Goal: Task Accomplishment & Management: Use online tool/utility

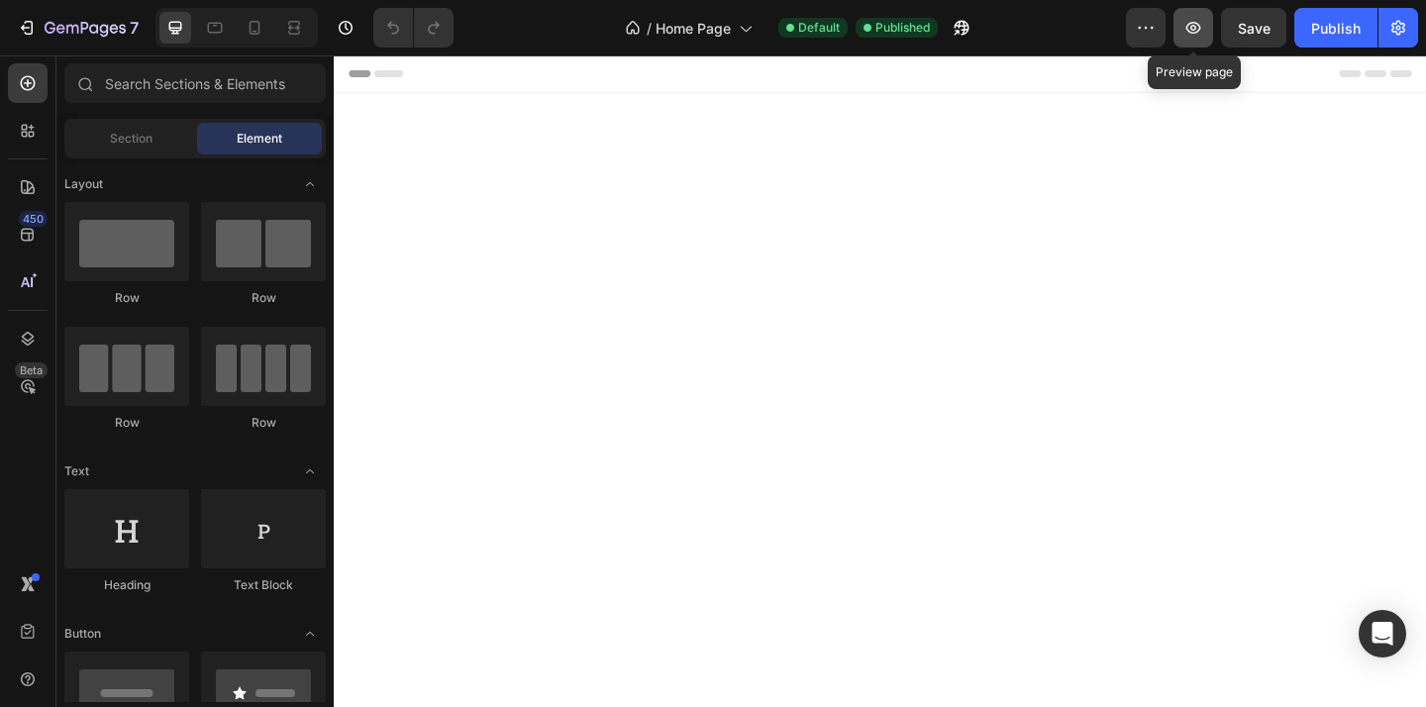
click at [1202, 30] on icon "button" at bounding box center [1194, 28] width 20 height 20
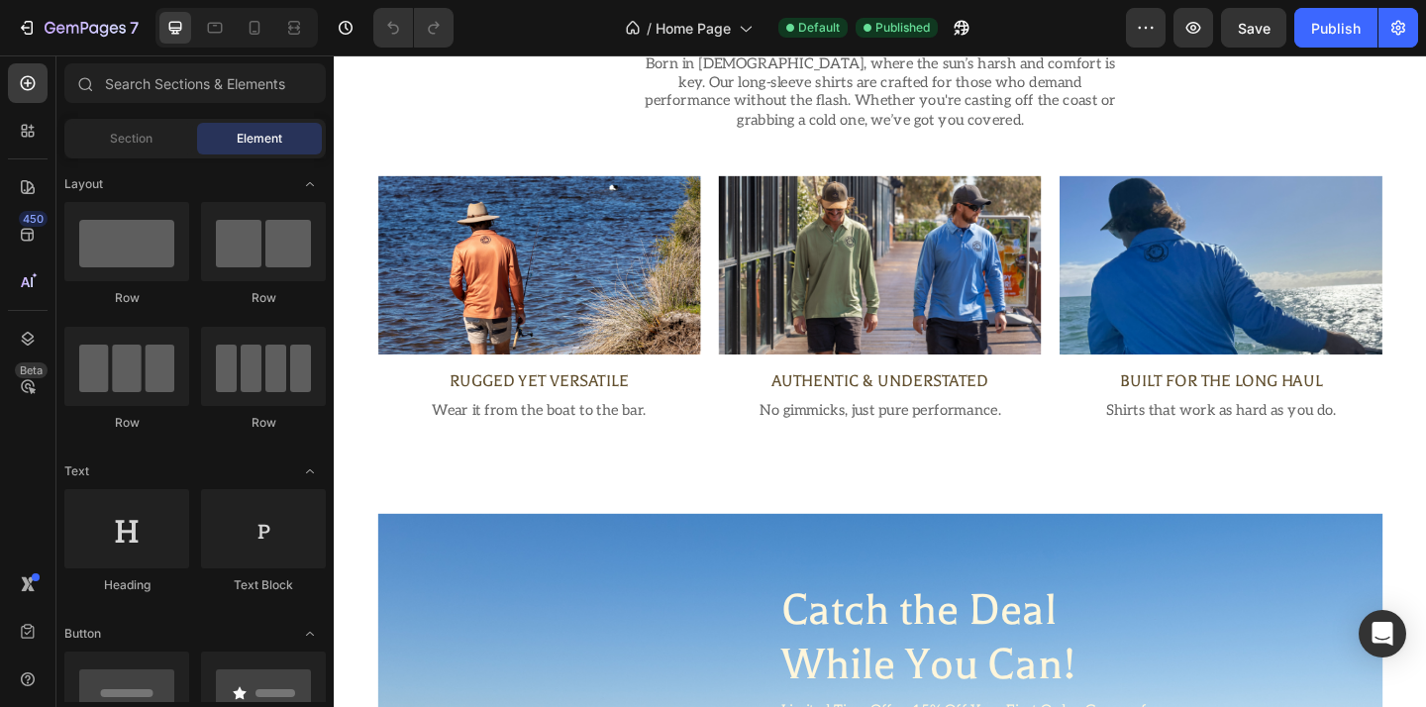
scroll to position [1830, 0]
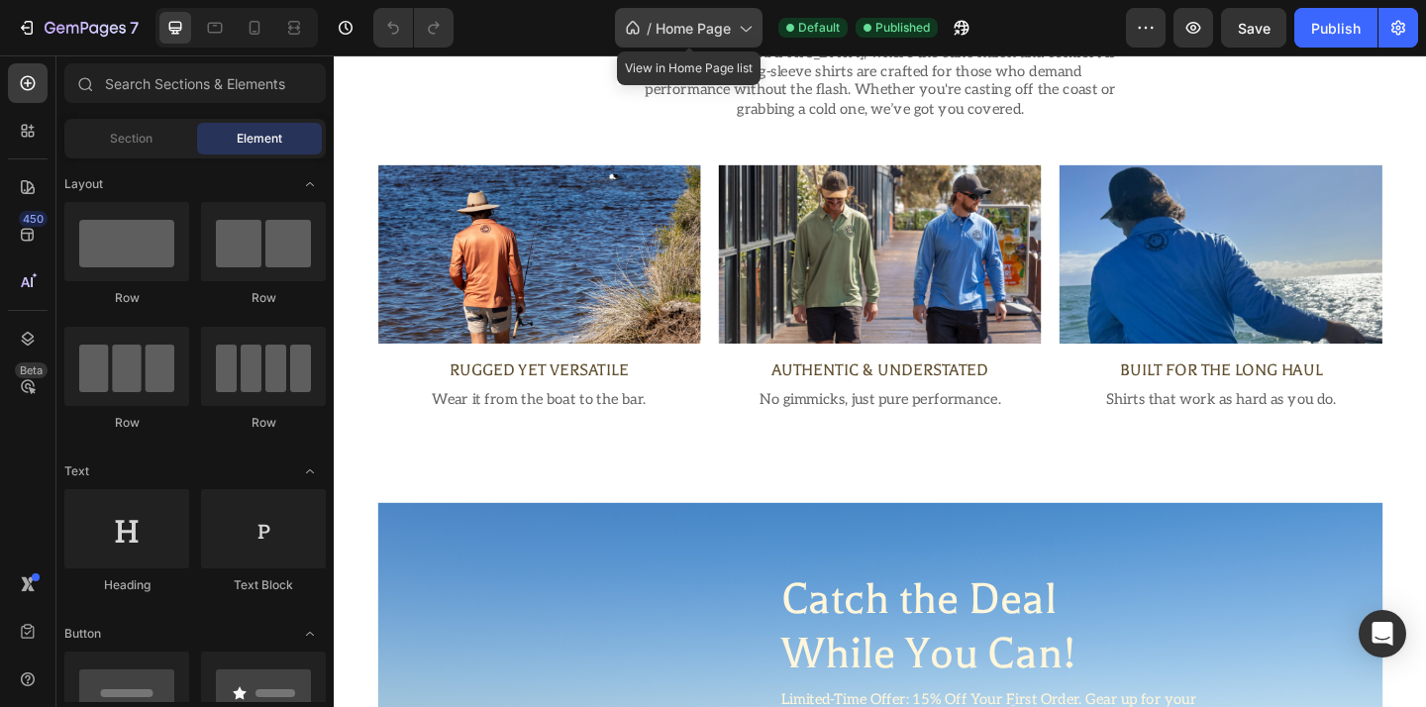
click at [726, 35] on span "Home Page" at bounding box center [693, 28] width 75 height 21
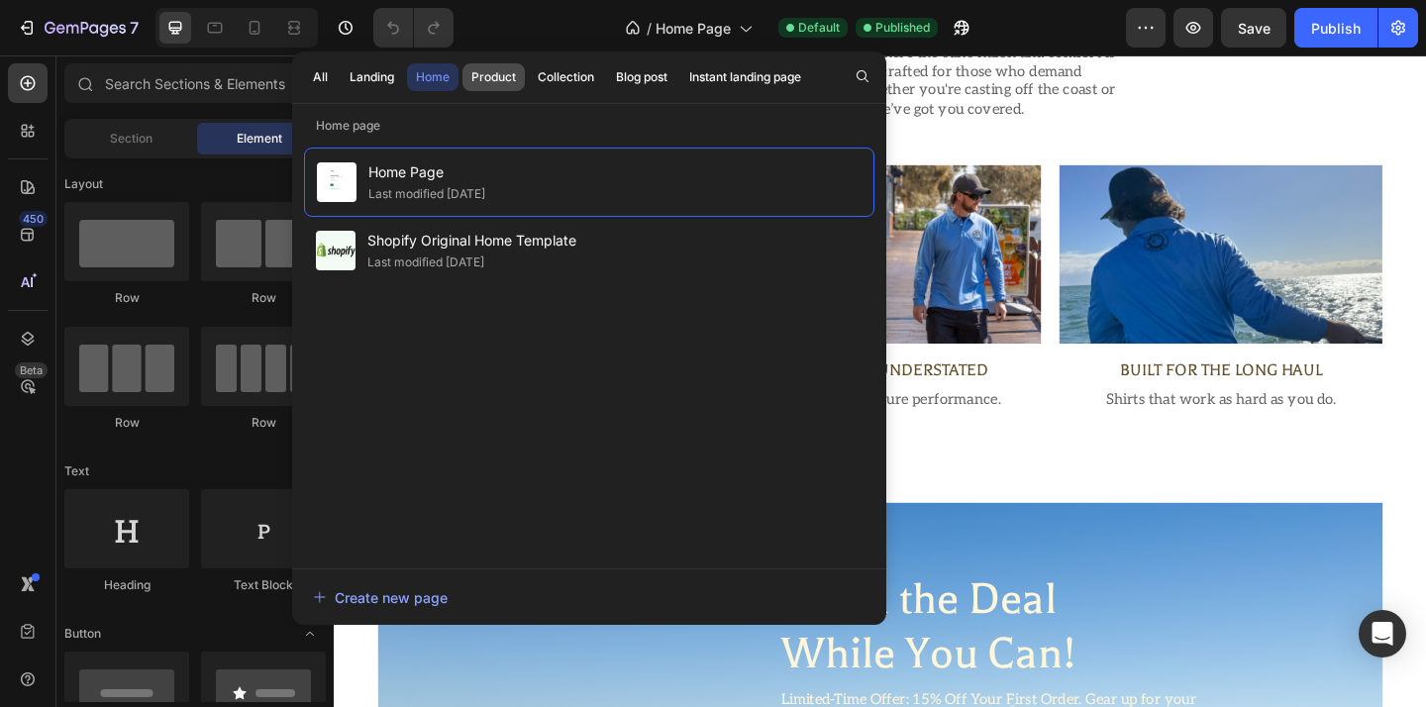
click at [499, 82] on div "Product" at bounding box center [493, 77] width 45 height 18
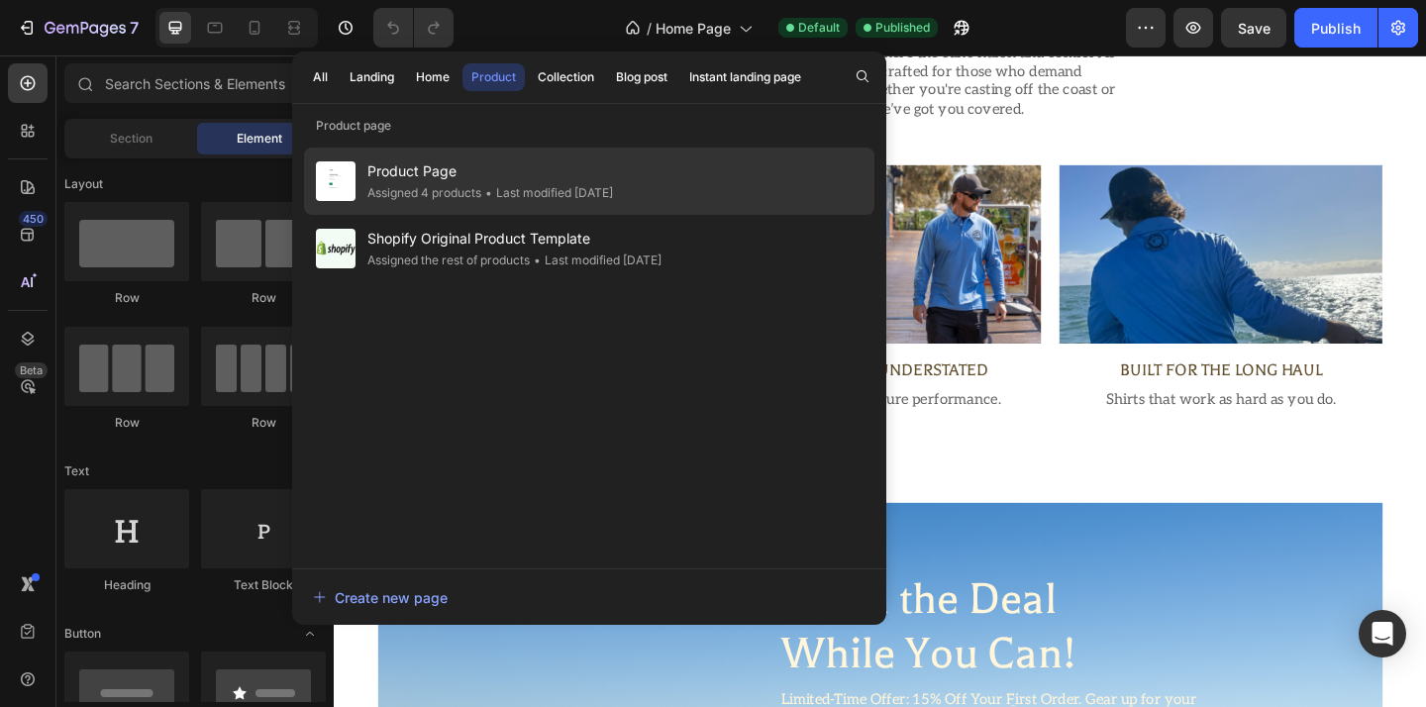
click at [475, 174] on span "Product Page" at bounding box center [490, 171] width 246 height 24
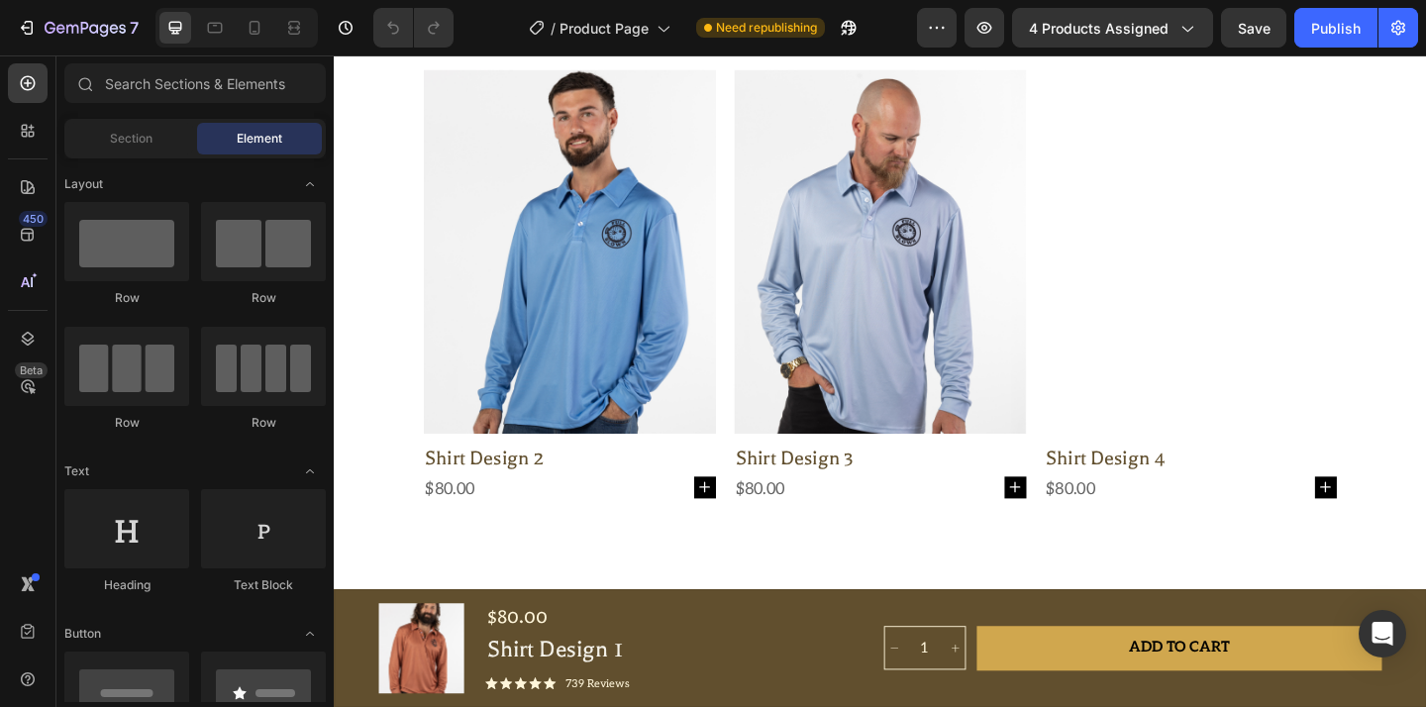
scroll to position [1196, 0]
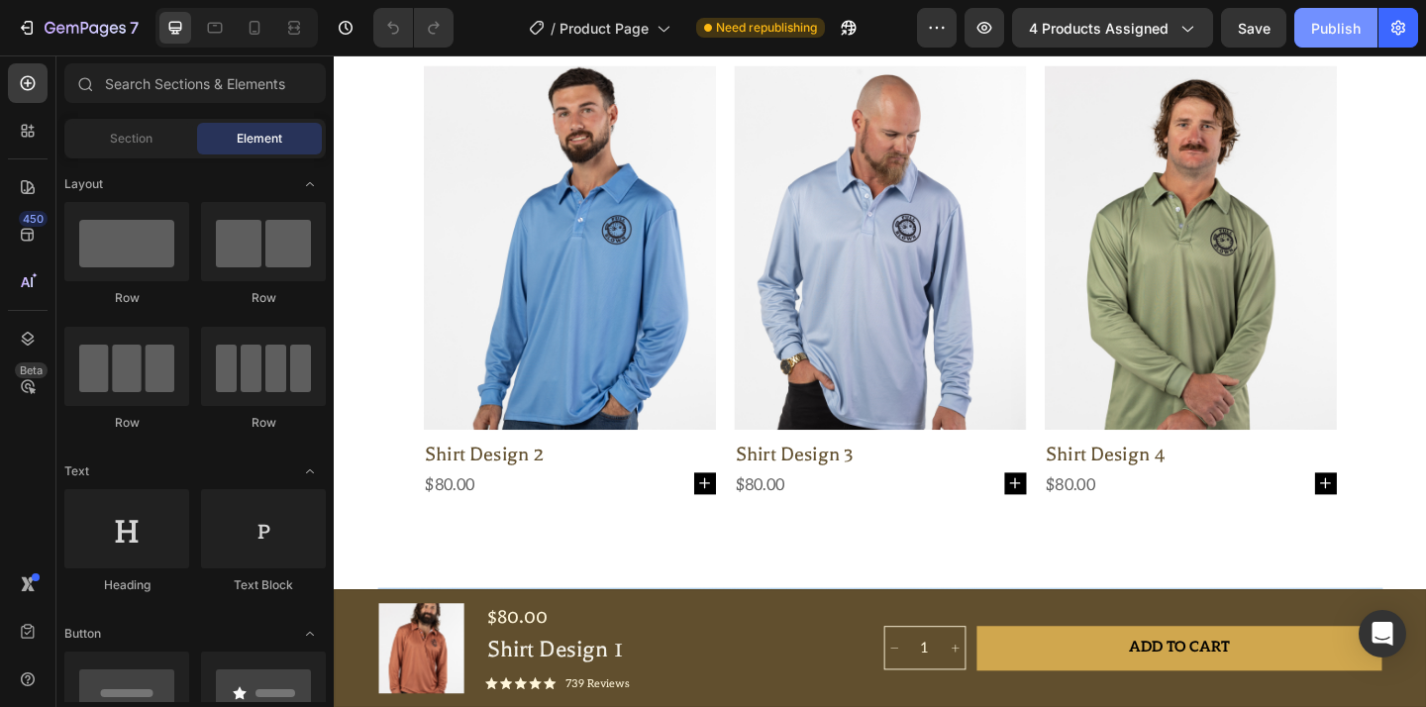
click at [1307, 22] on button "Publish" at bounding box center [1335, 28] width 83 height 40
click at [1002, 31] on button "button" at bounding box center [985, 28] width 40 height 40
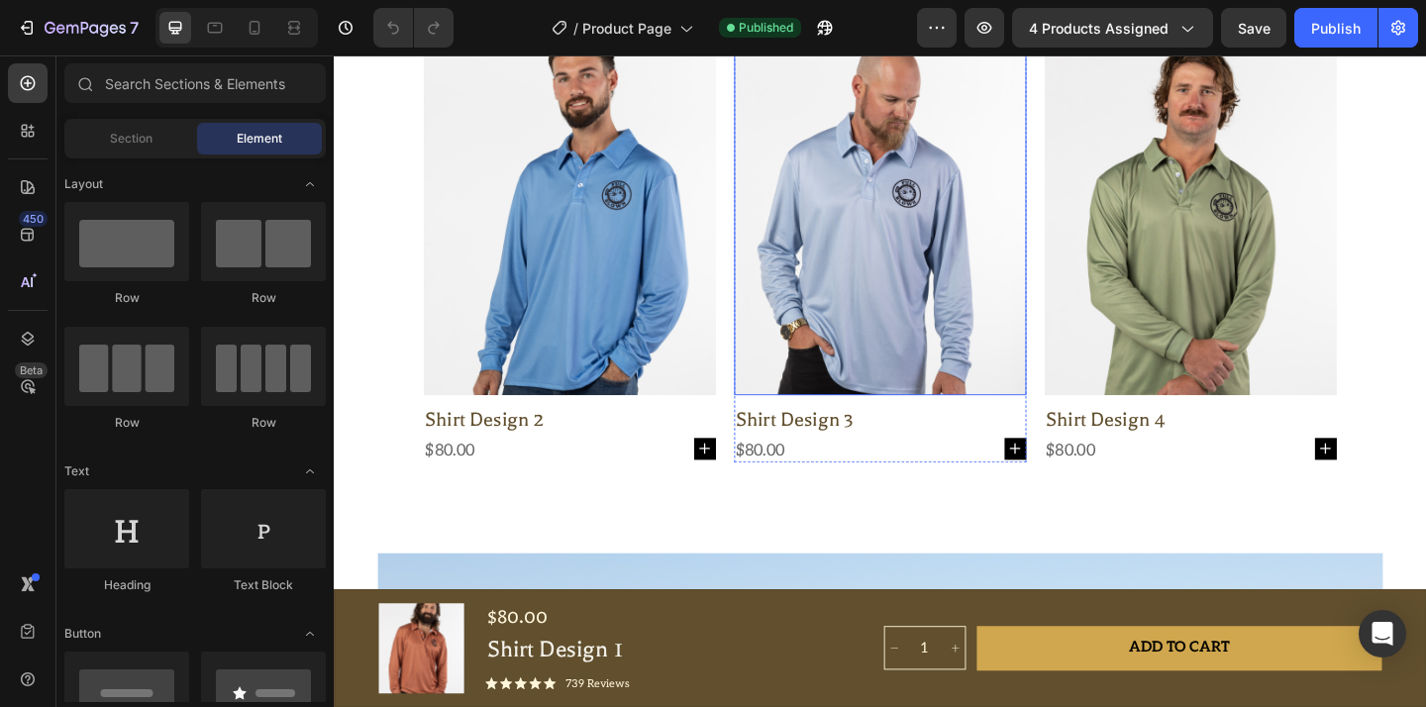
scroll to position [1076, 0]
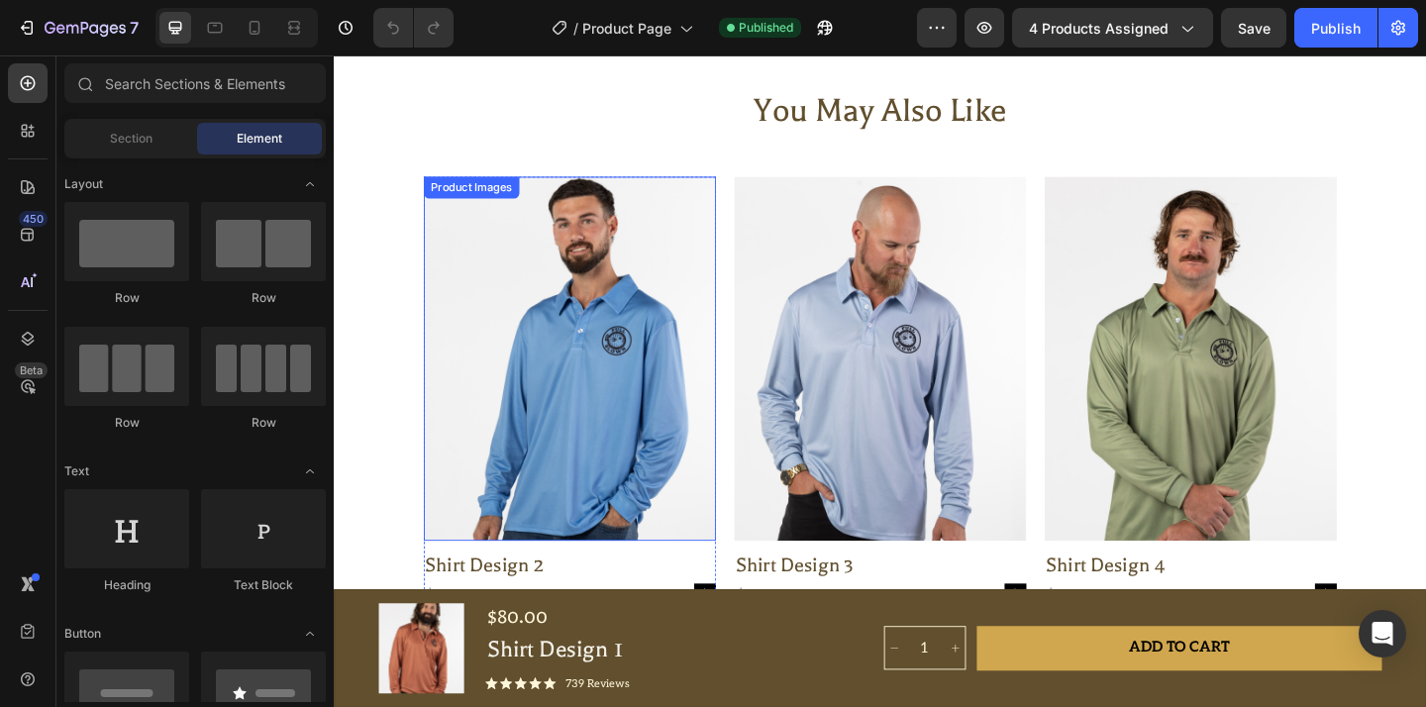
click at [629, 410] on img at bounding box center [591, 385] width 318 height 396
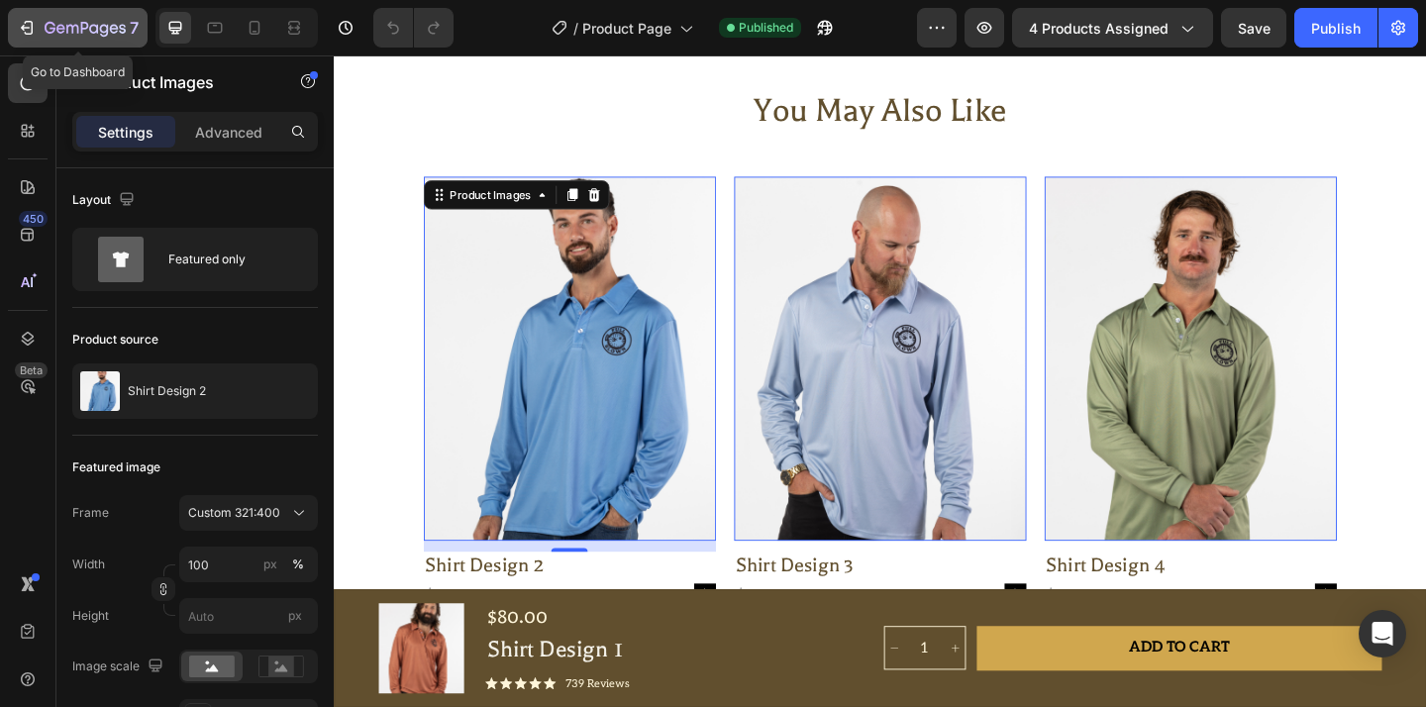
click at [106, 40] on button "7" at bounding box center [78, 28] width 140 height 40
